Goal: Transaction & Acquisition: Obtain resource

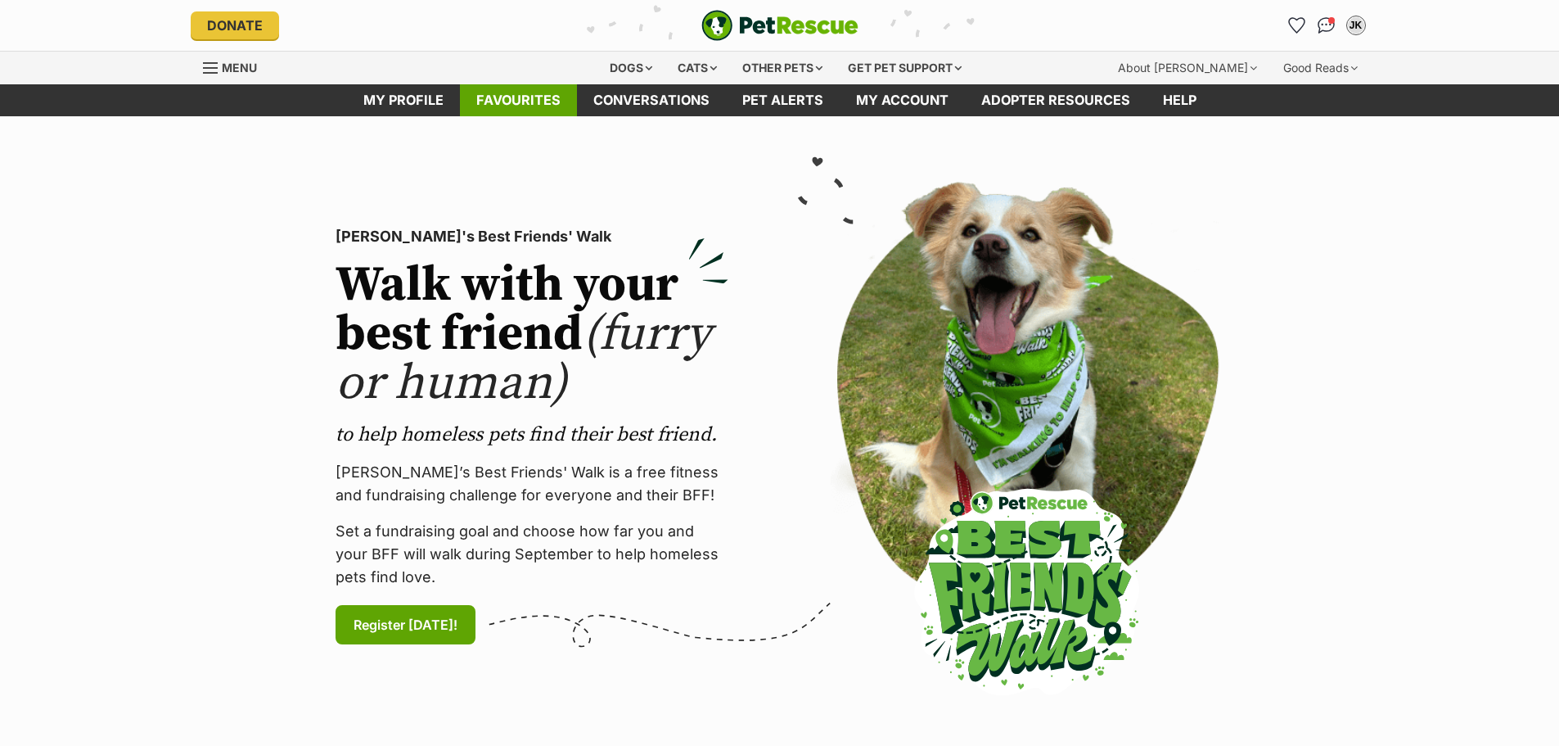
click at [513, 115] on link "Favourites" at bounding box center [518, 100] width 117 height 32
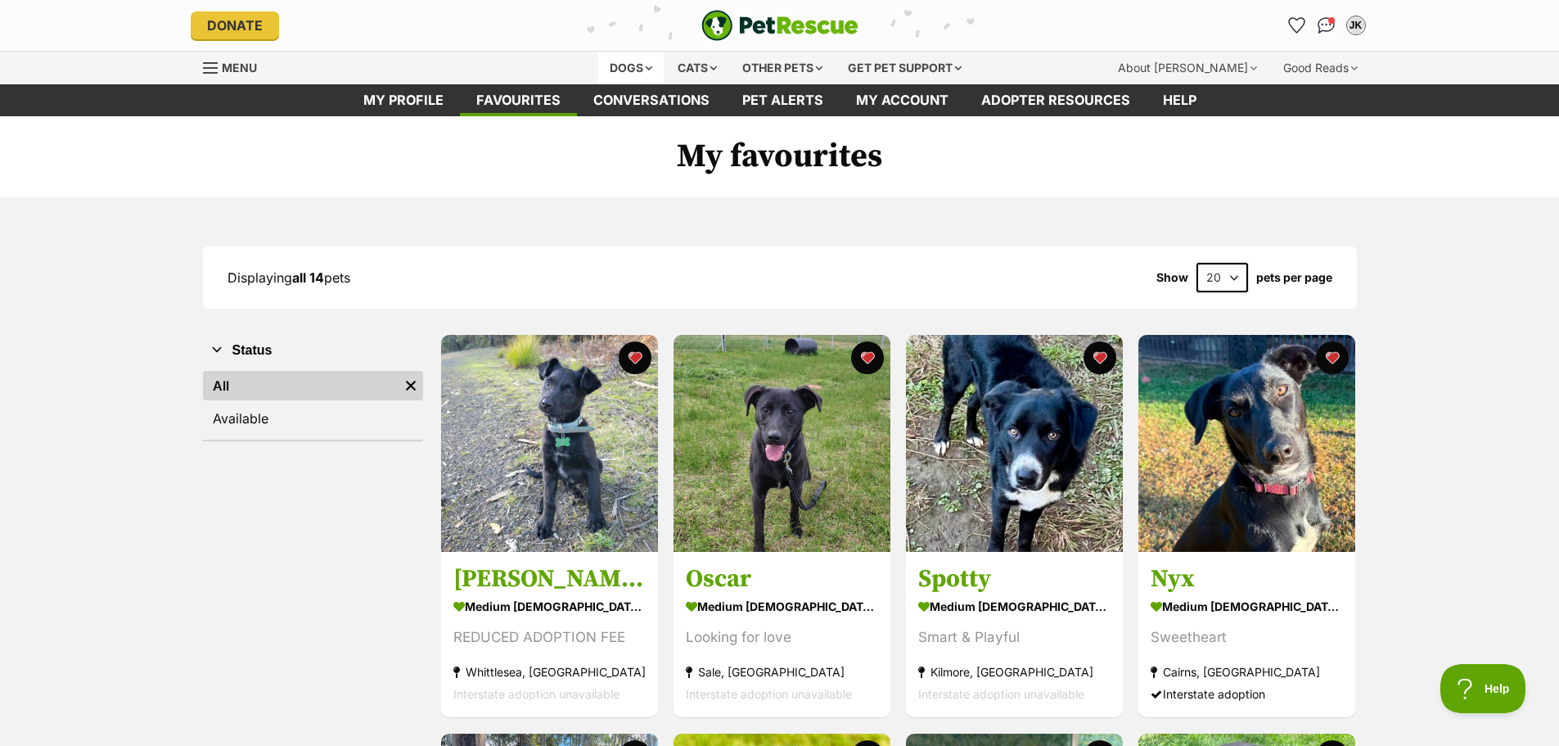
click at [614, 56] on div "Dogs" at bounding box center [630, 68] width 65 height 33
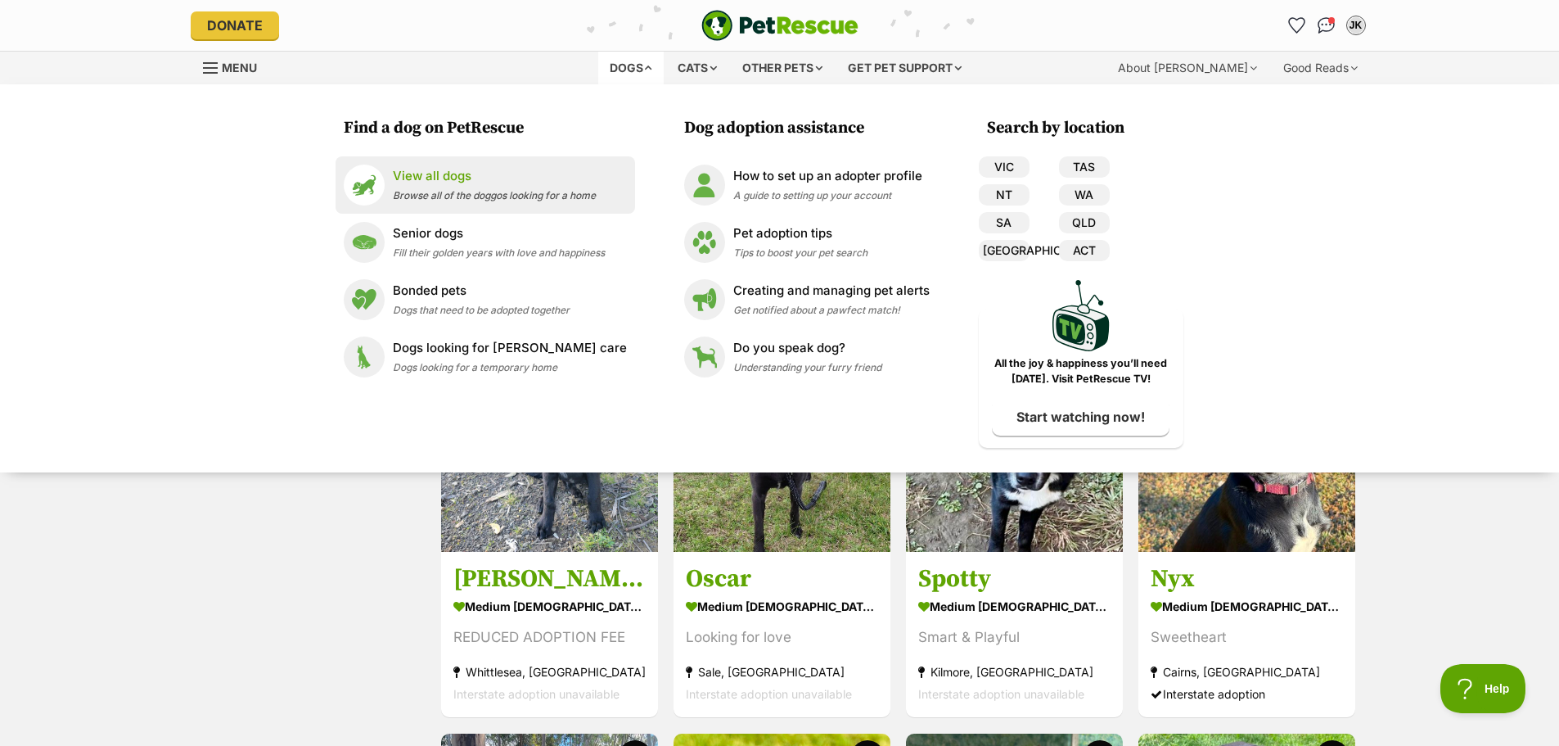
click at [450, 169] on p "View all dogs" at bounding box center [494, 176] width 203 height 19
click at [385, 180] on img at bounding box center [364, 185] width 41 height 41
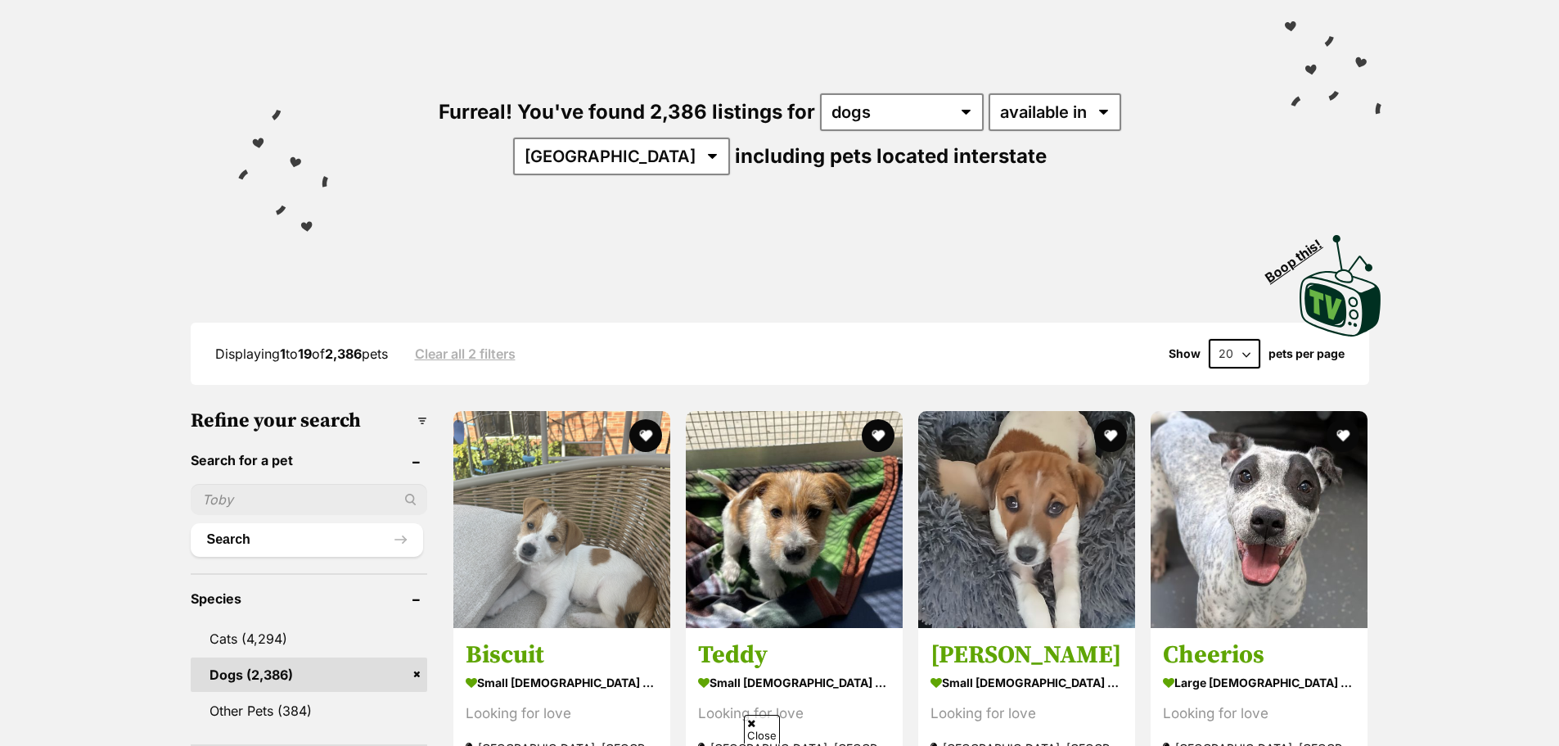
scroll to position [164, 0]
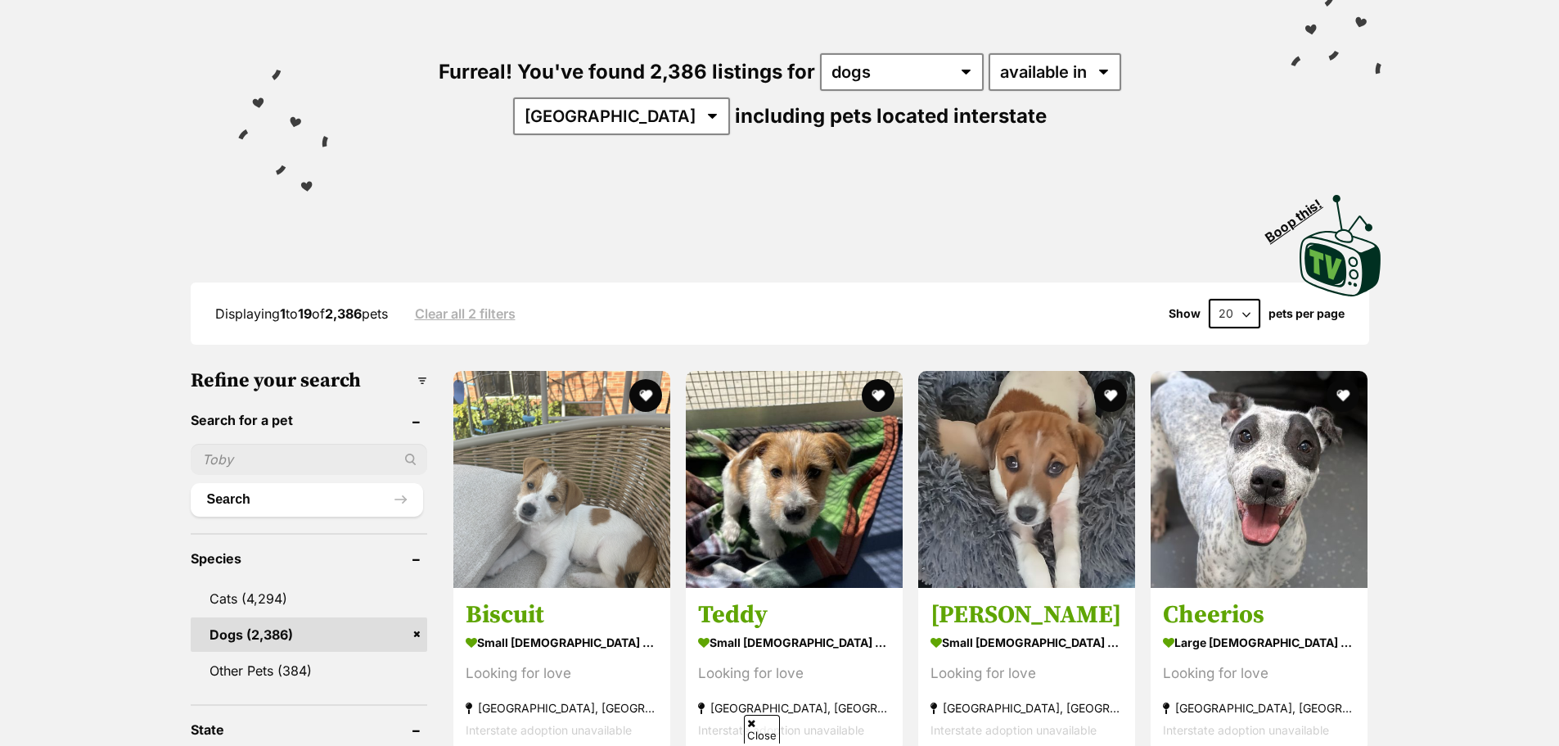
click at [1238, 315] on select "20 40 60" at bounding box center [1235, 313] width 52 height 29
select select "60"
click at [1209, 299] on select "20 40 60" at bounding box center [1235, 313] width 52 height 29
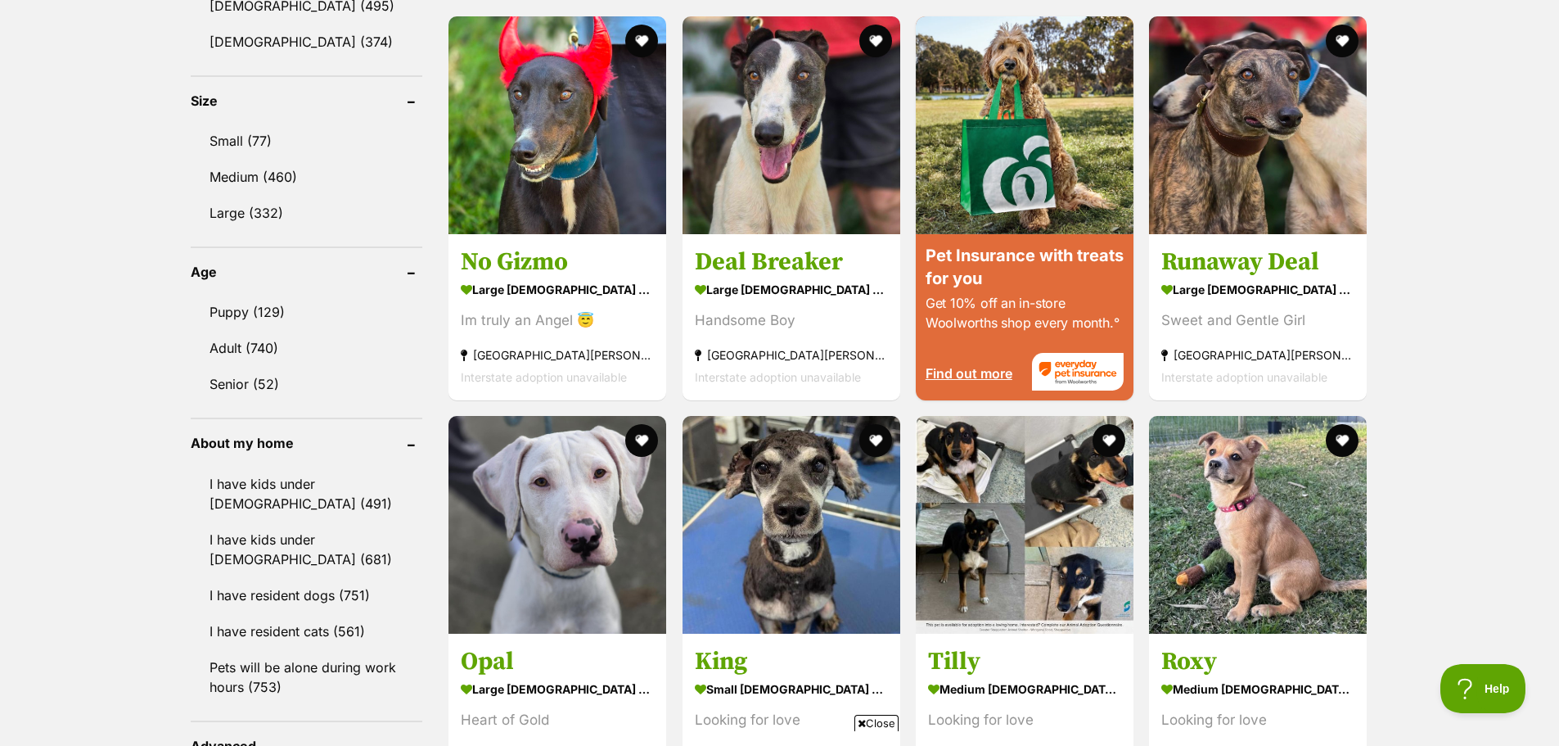
scroll to position [1310, 0]
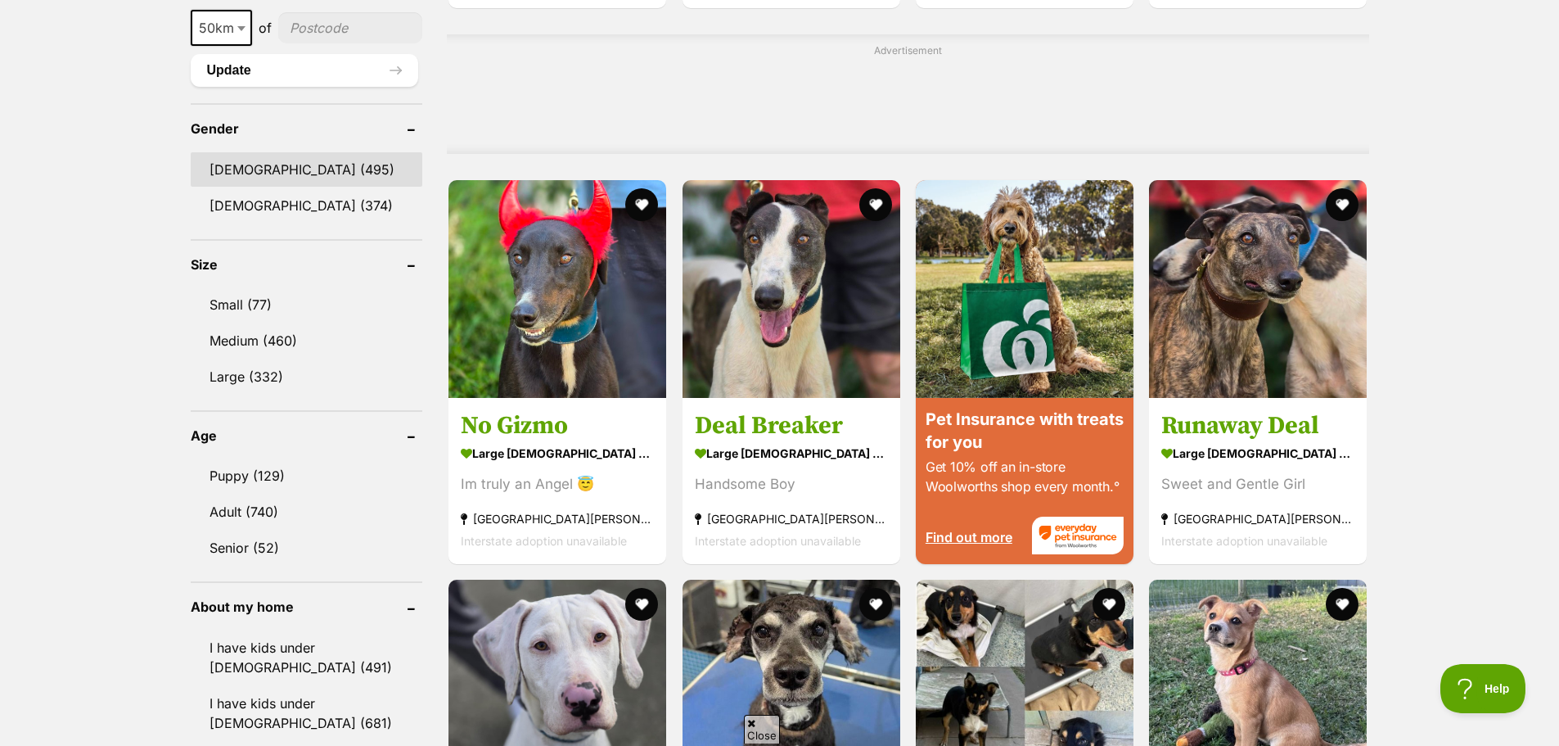
click at [270, 165] on link "Male (495)" at bounding box center [307, 169] width 232 height 34
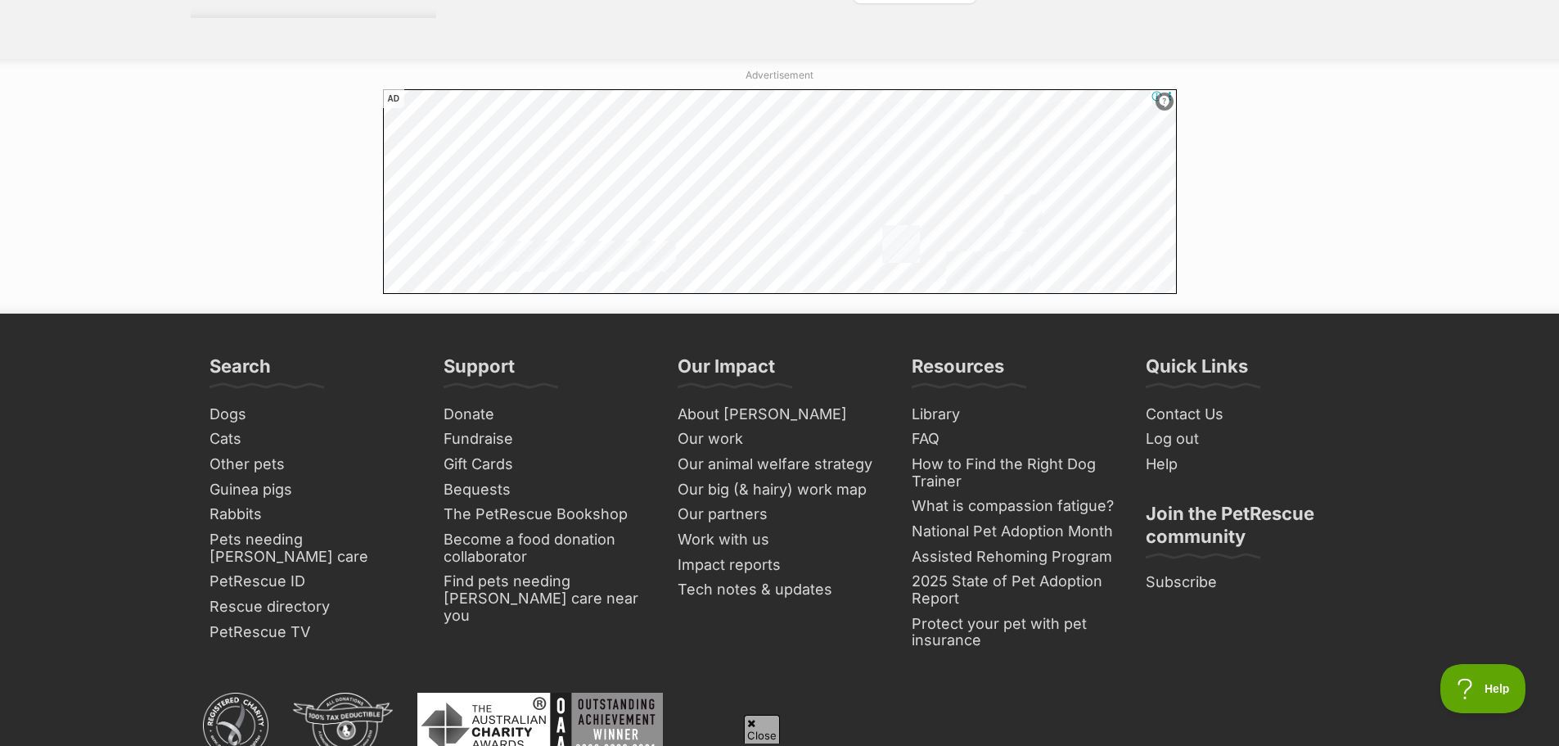
scroll to position [7531, 0]
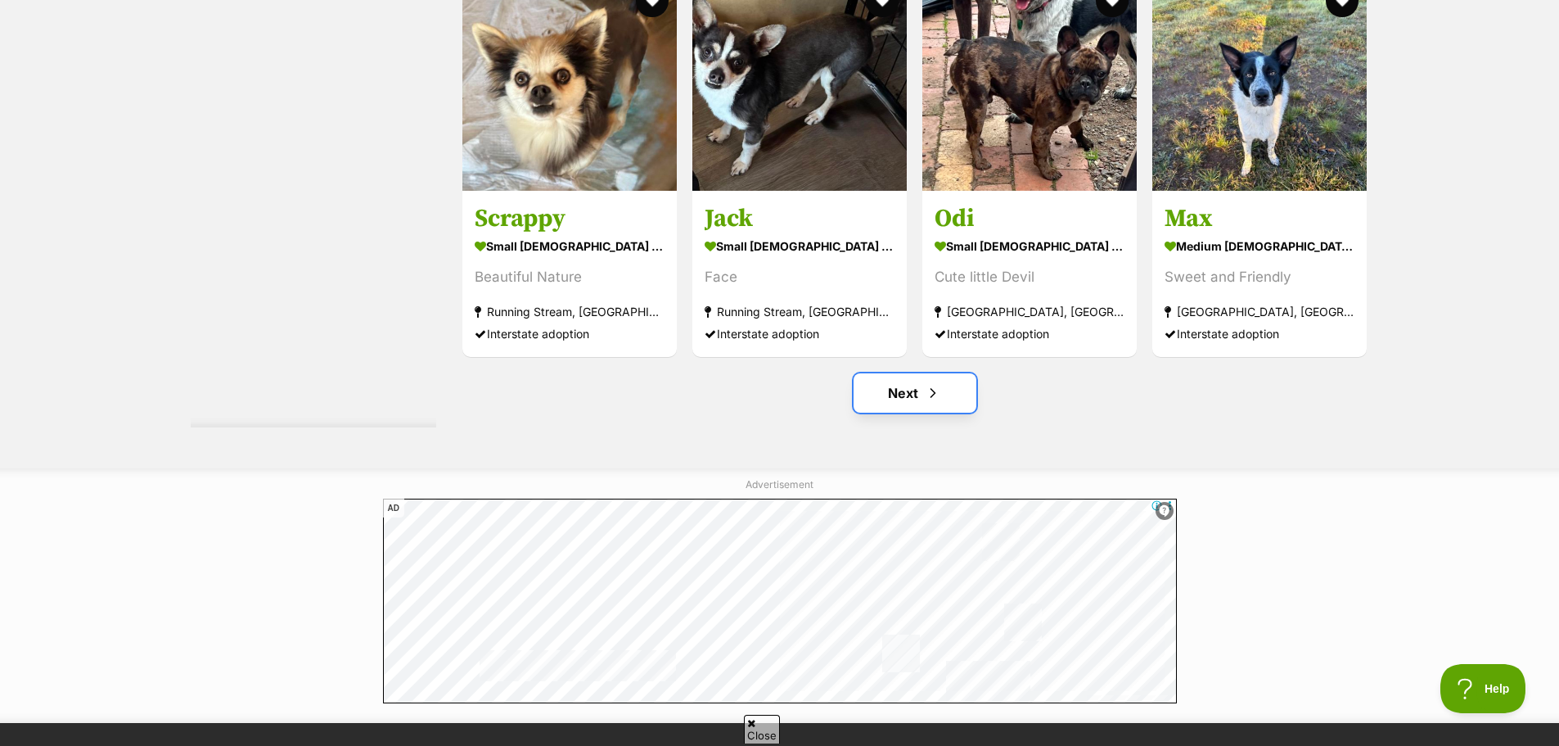
click at [915, 393] on link "Next" at bounding box center [915, 392] width 123 height 39
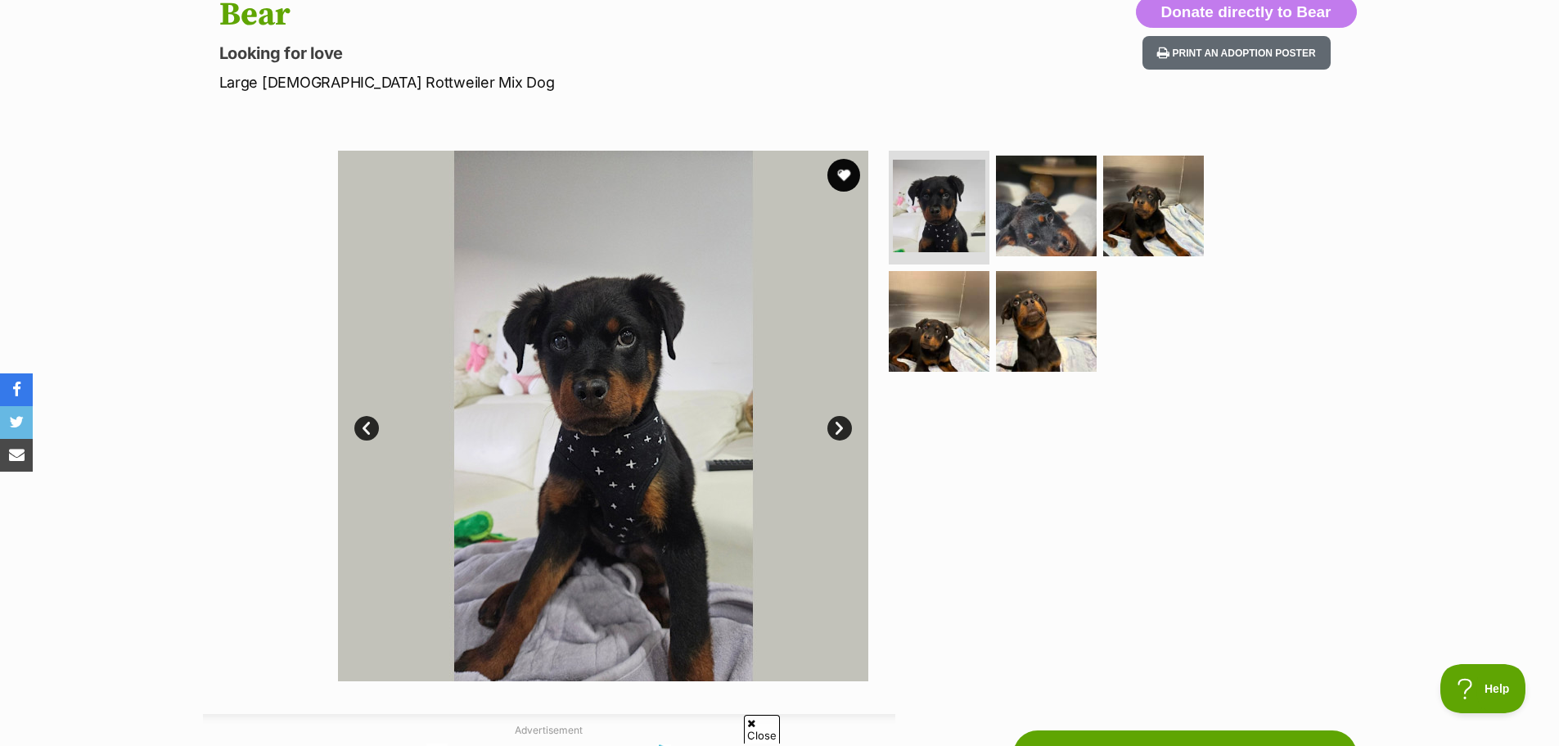
scroll to position [164, 0]
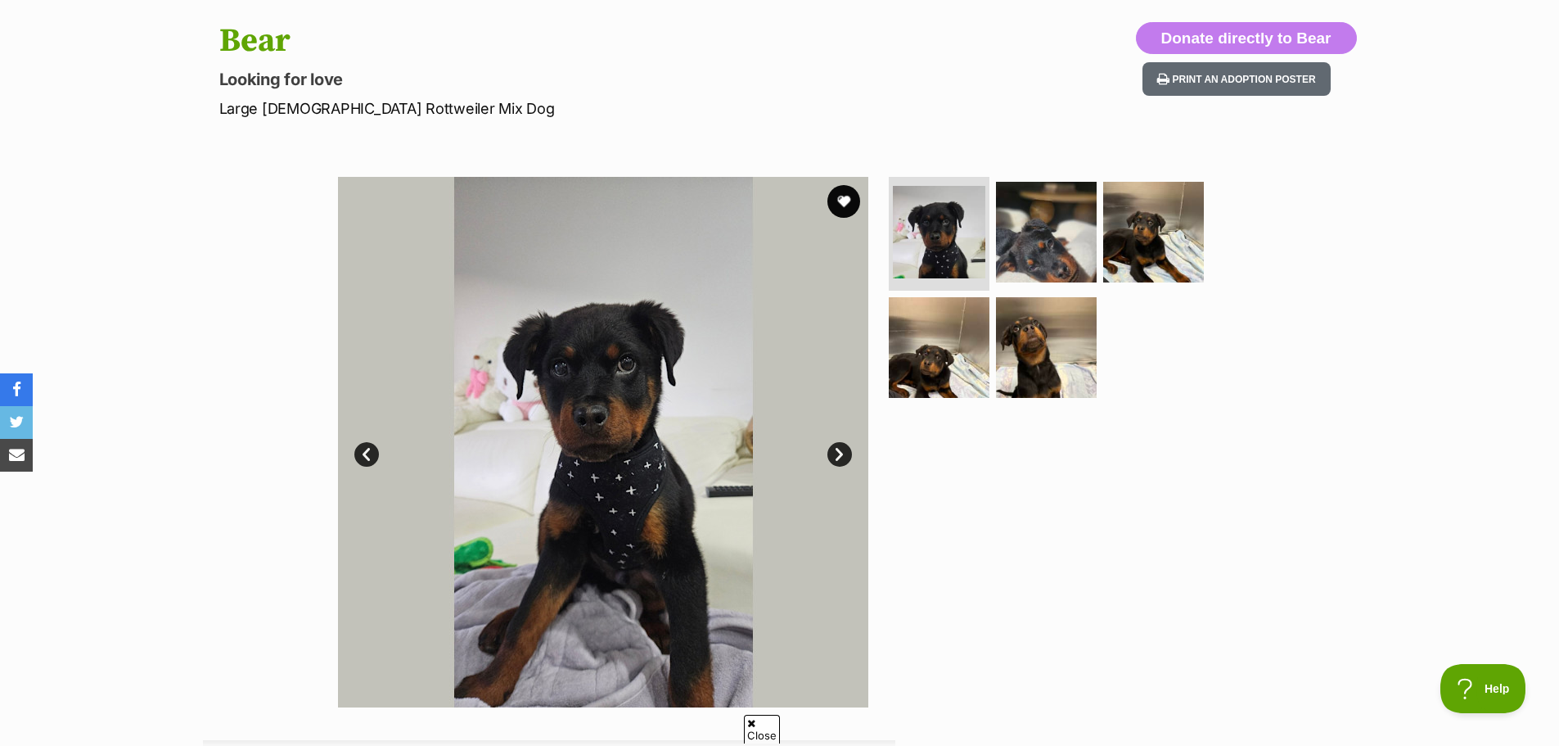
click at [831, 449] on link "Next" at bounding box center [840, 454] width 25 height 25
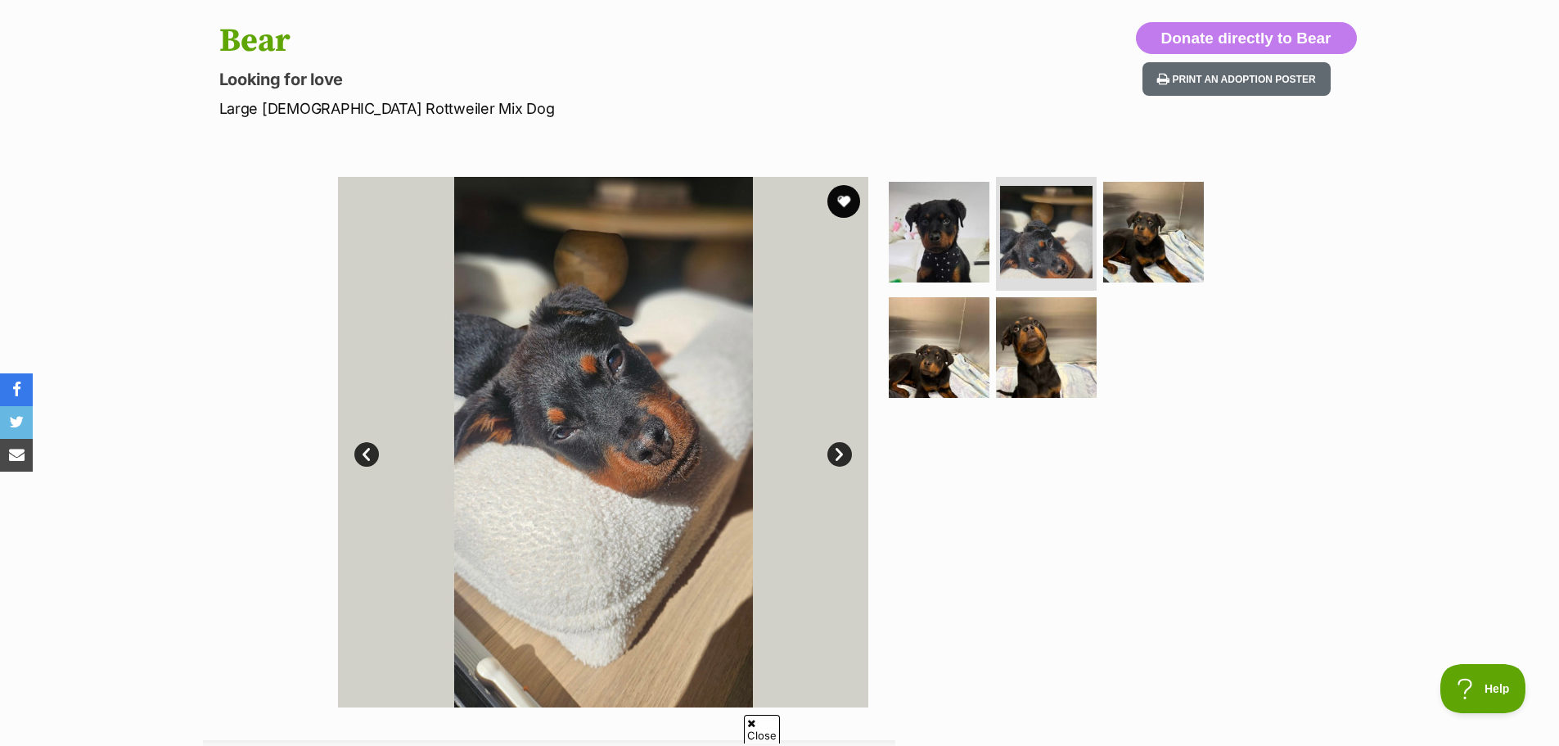
click at [828, 449] on link "Next" at bounding box center [840, 454] width 25 height 25
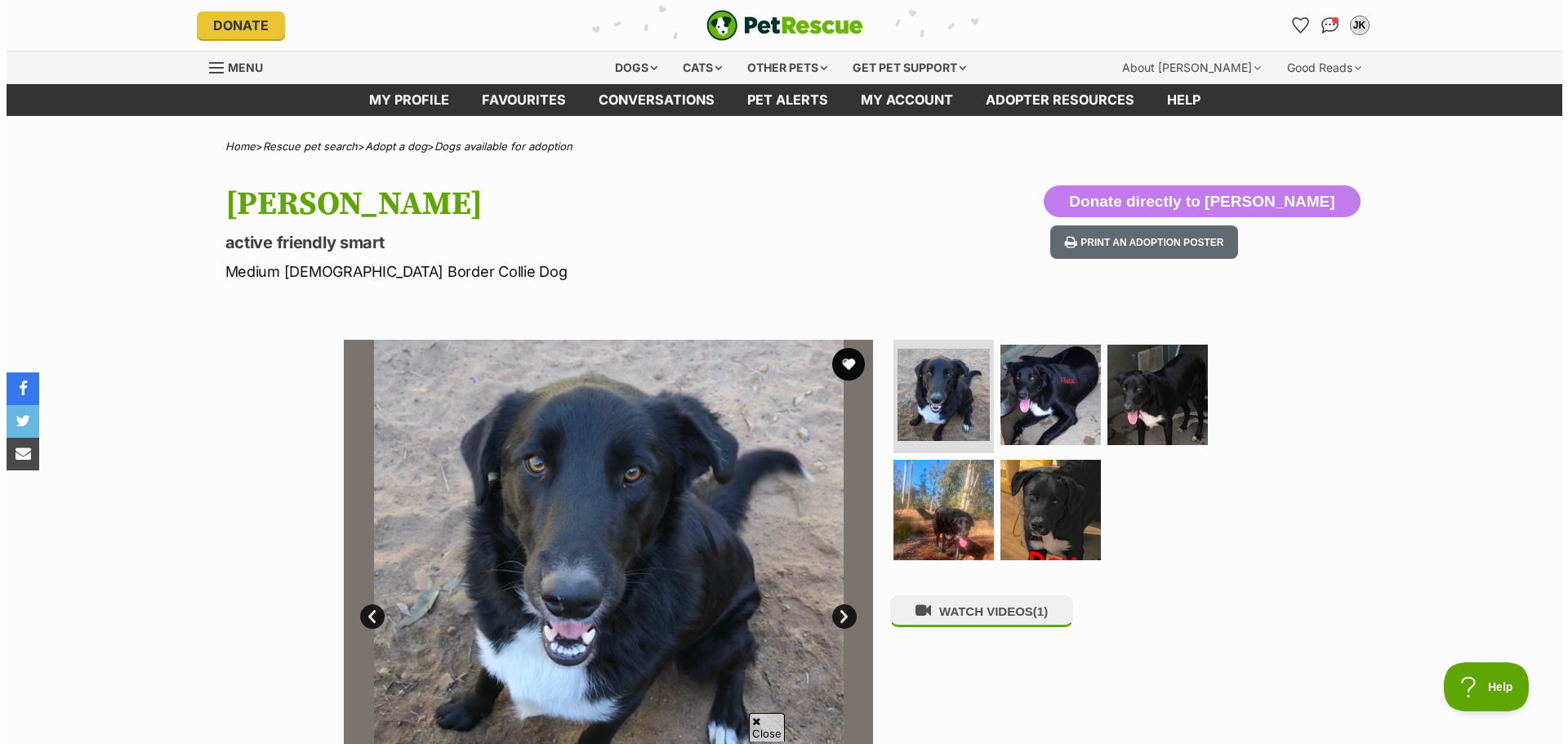
scroll to position [164, 0]
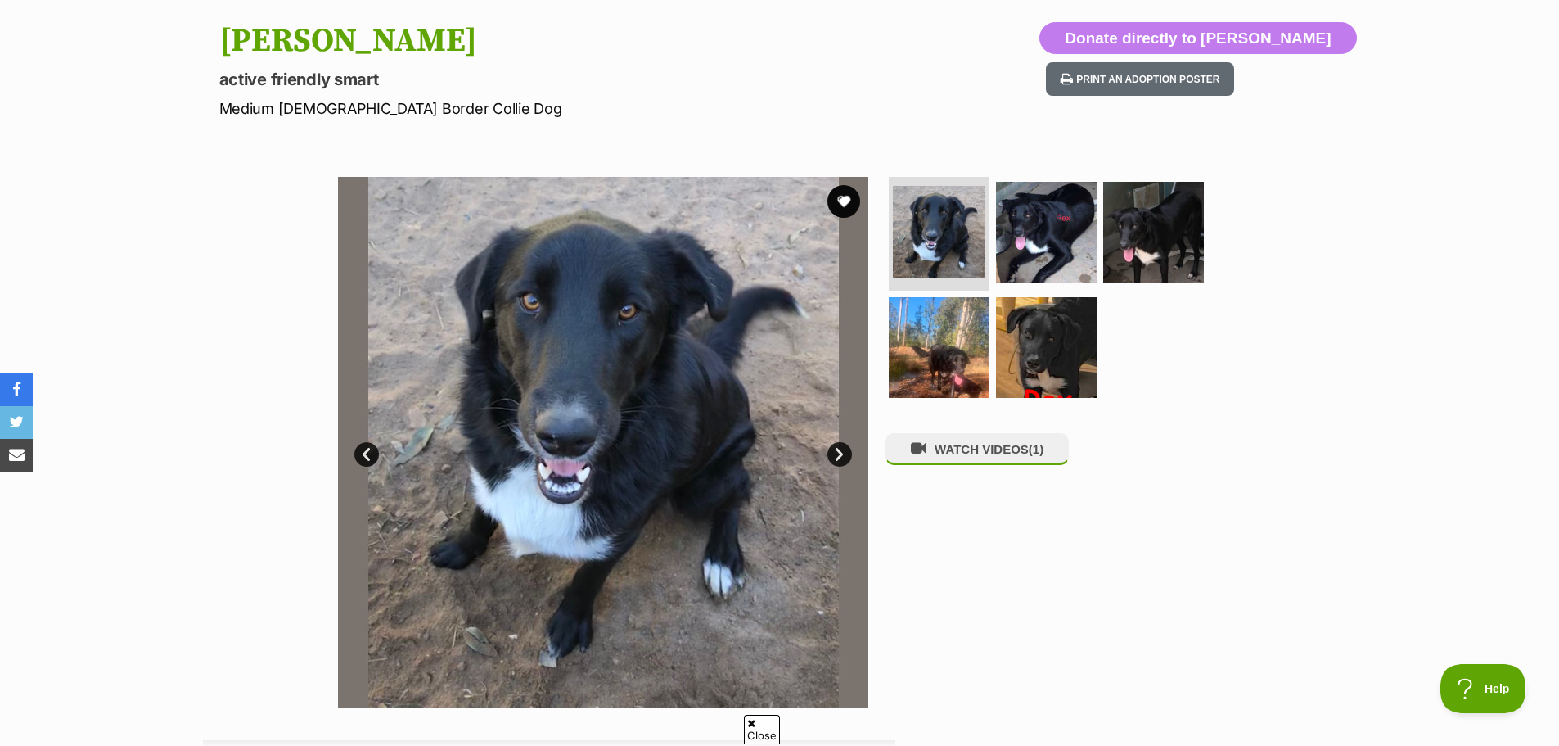
click at [841, 454] on link "Next" at bounding box center [840, 454] width 25 height 25
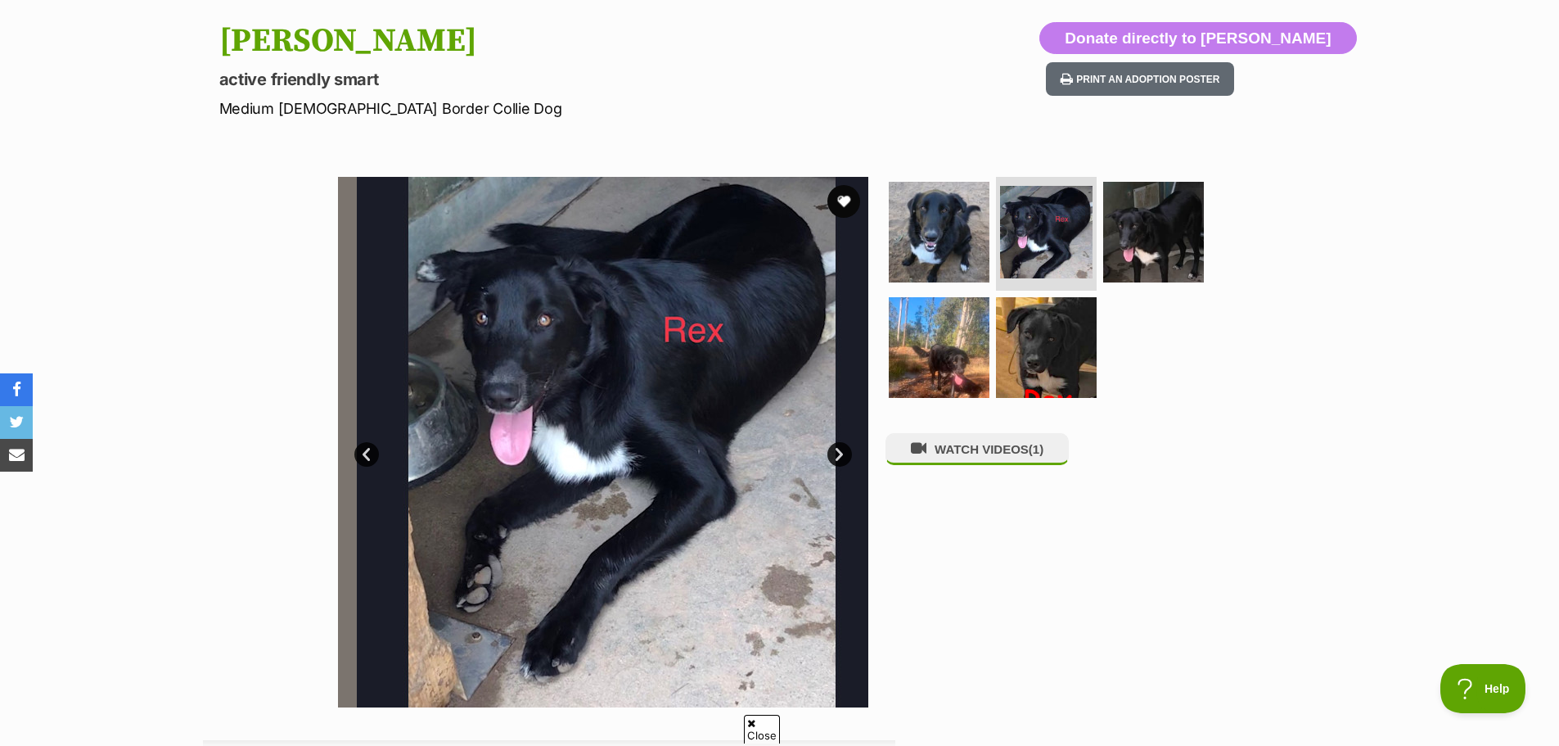
click at [841, 454] on link "Next" at bounding box center [840, 454] width 25 height 25
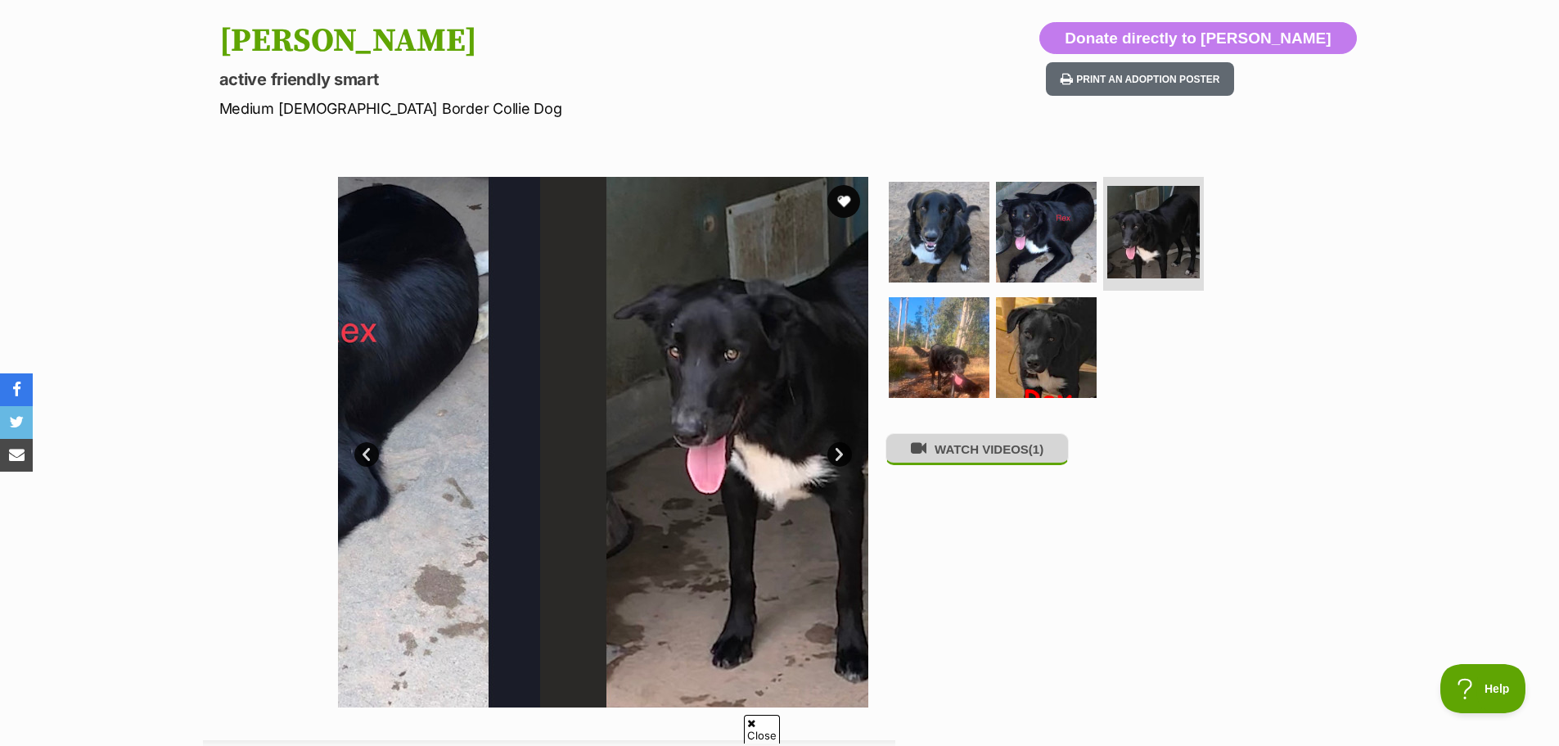
click at [989, 453] on button "WATCH VIDEOS (1)" at bounding box center [977, 449] width 183 height 32
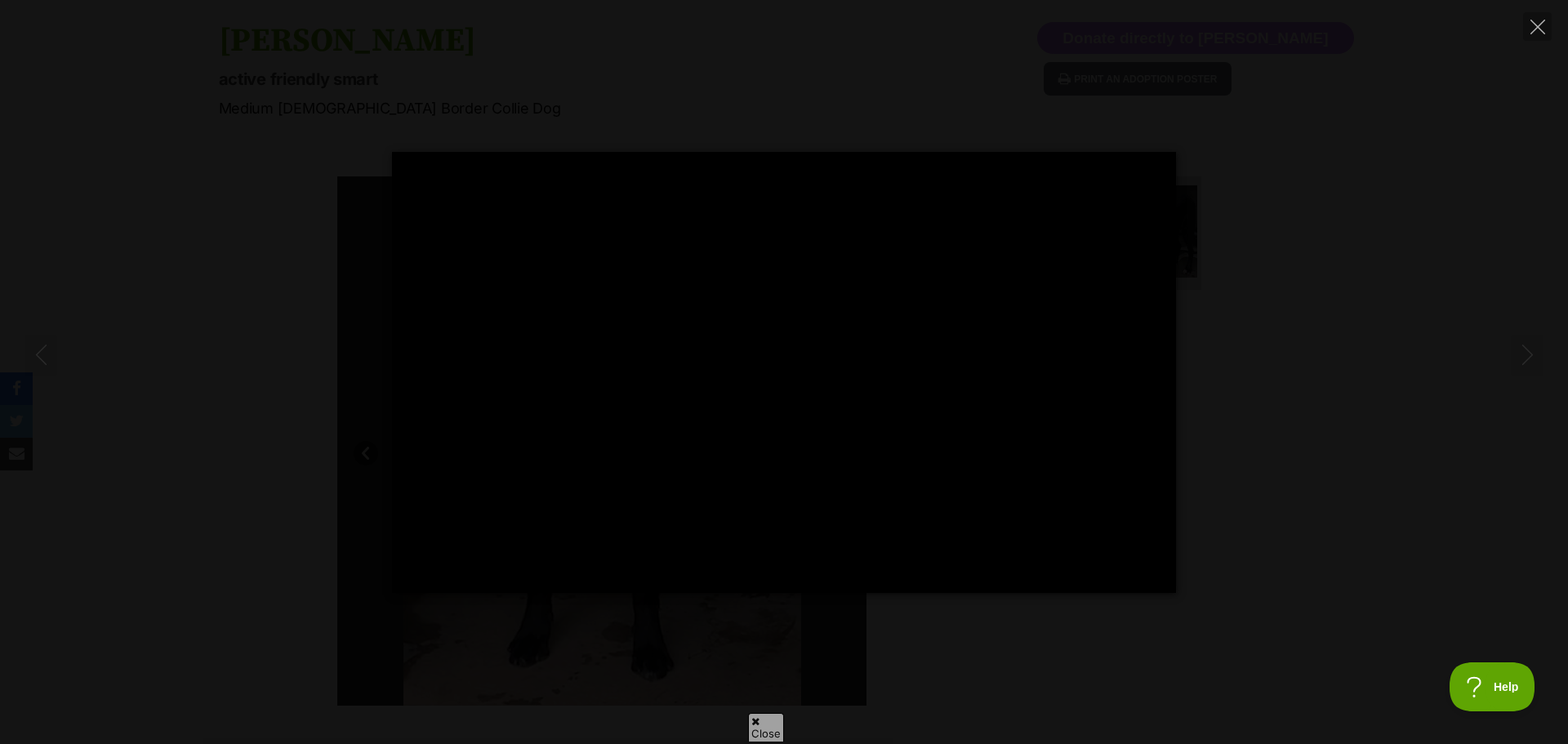
type input "45.52"
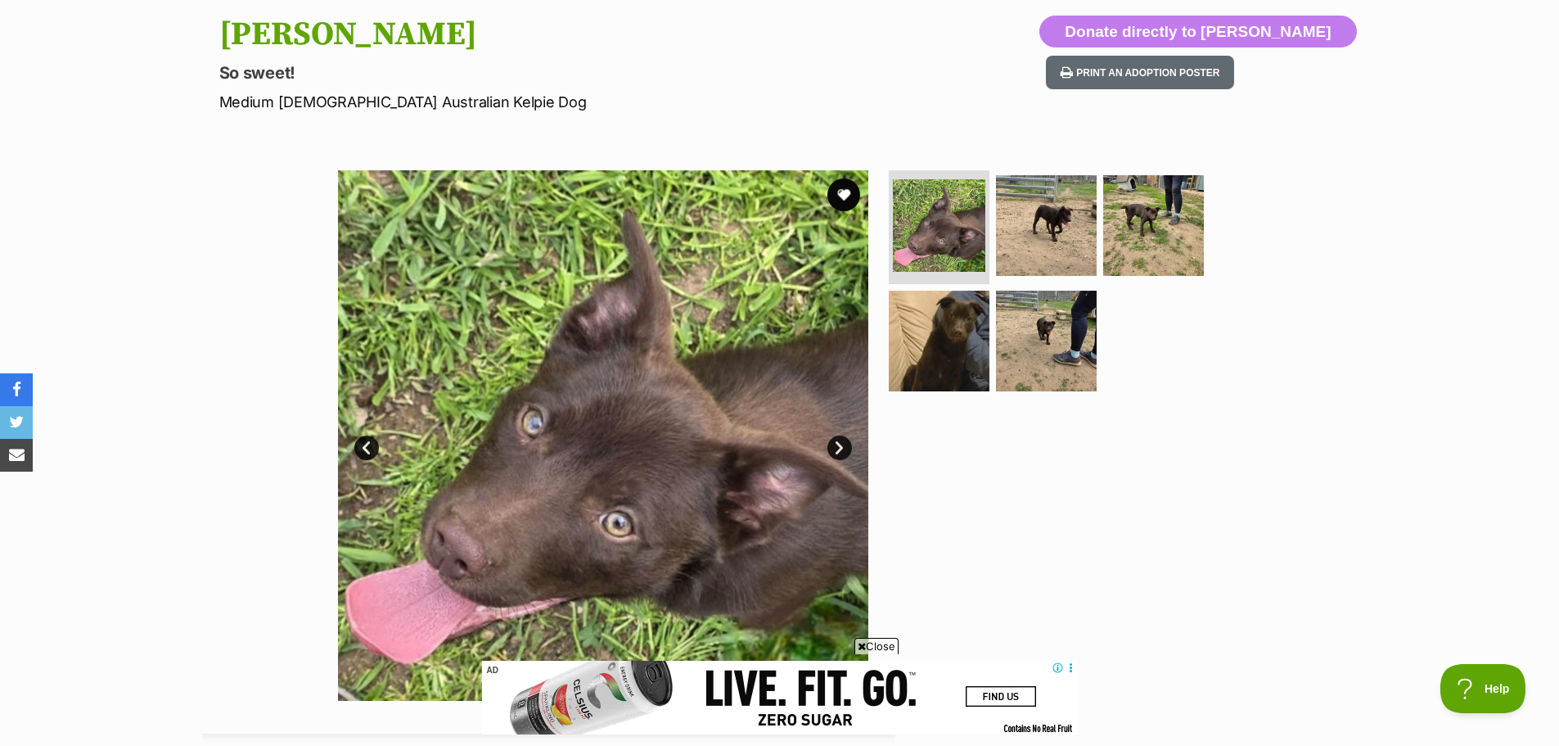
scroll to position [246, 0]
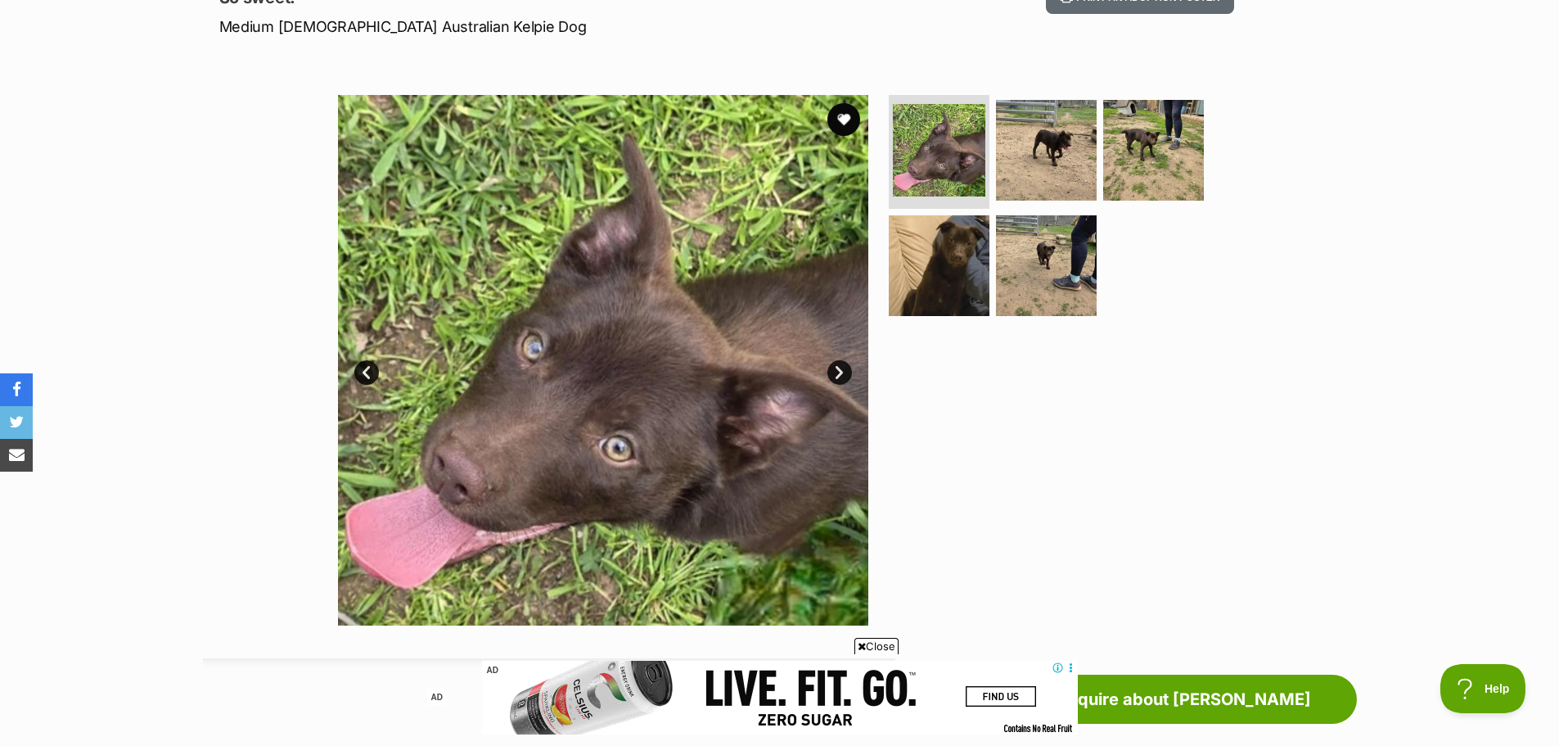
click at [837, 373] on link "Next" at bounding box center [840, 372] width 25 height 25
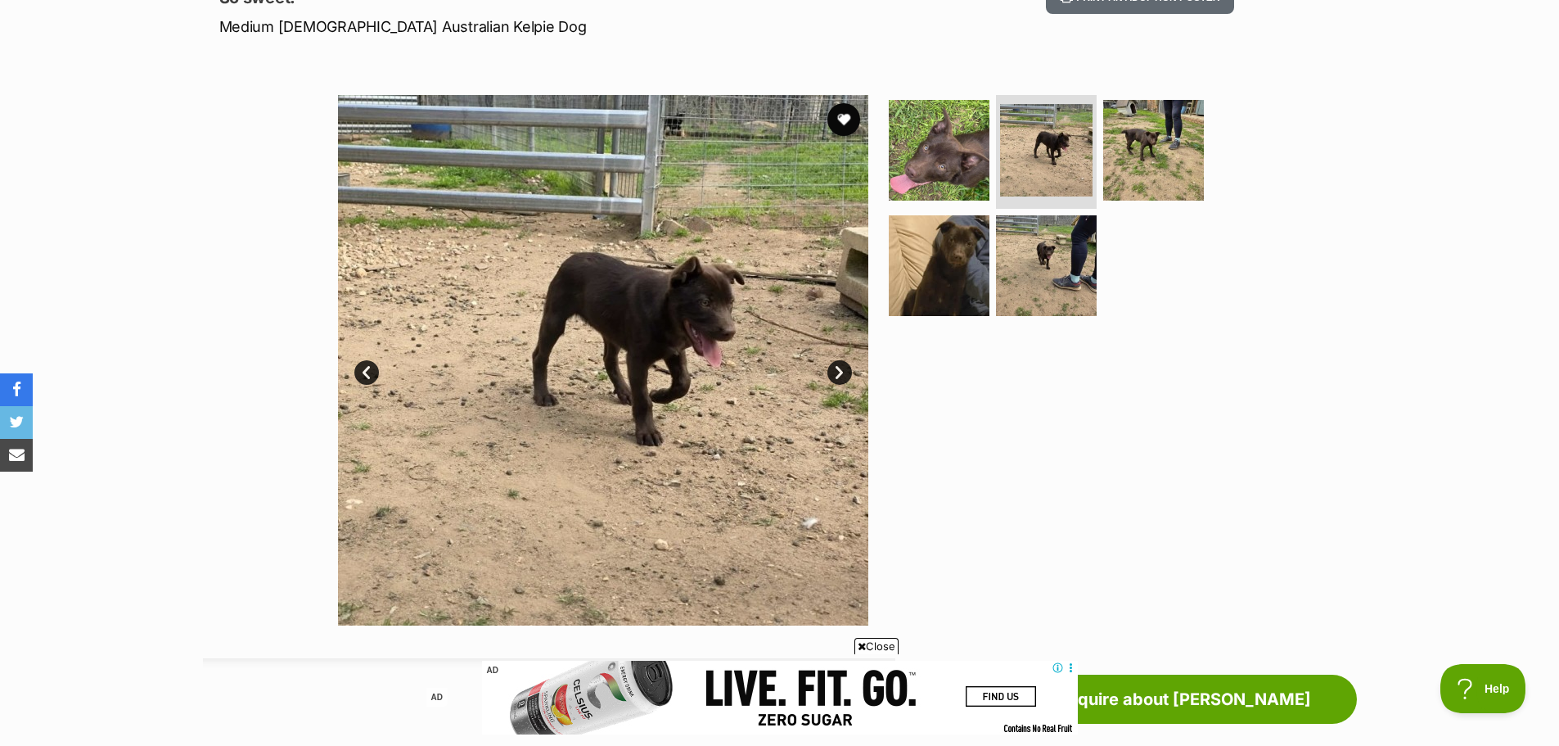
click at [837, 373] on link "Next" at bounding box center [840, 372] width 25 height 25
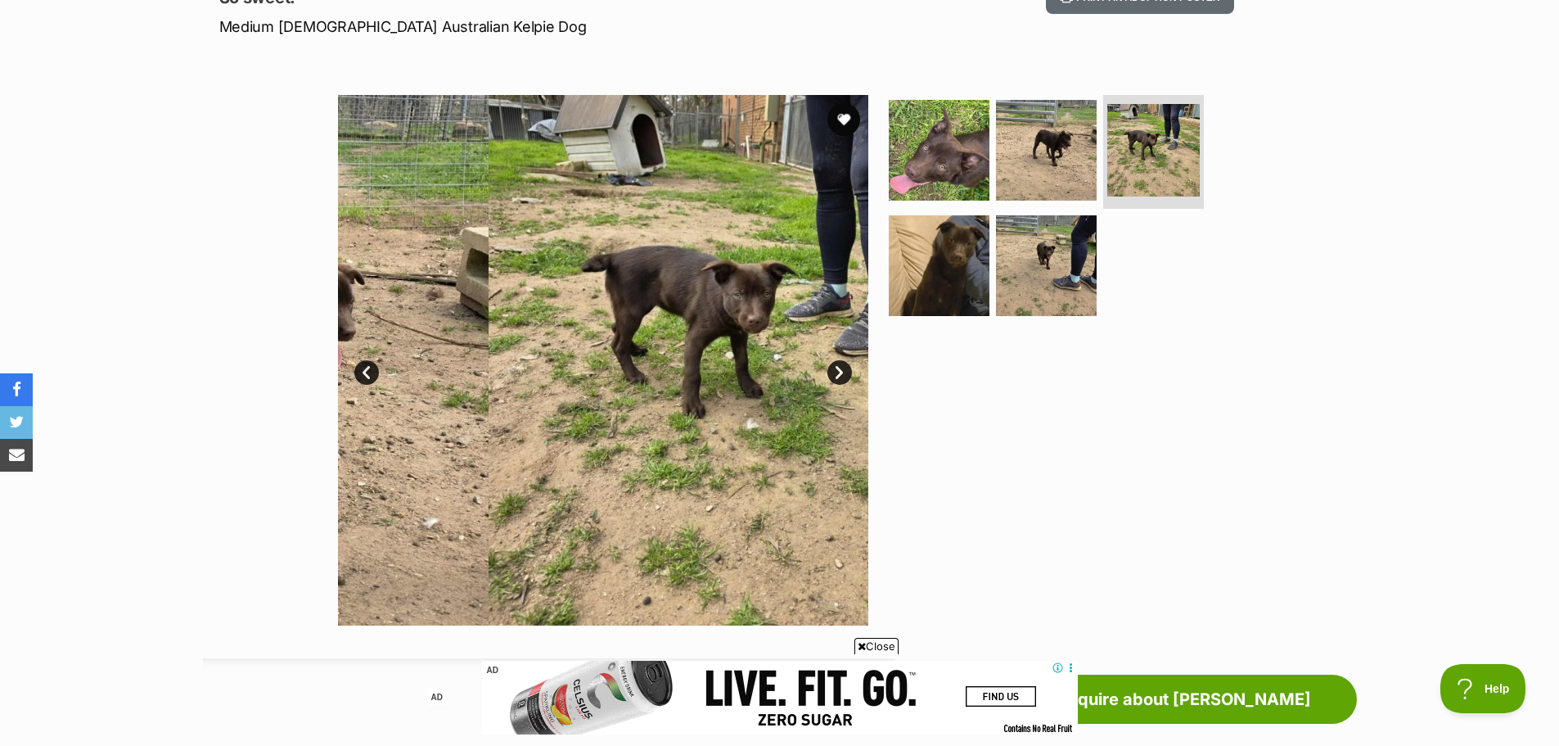
click at [837, 375] on link "Next" at bounding box center [840, 372] width 25 height 25
